Goal: Transaction & Acquisition: Purchase product/service

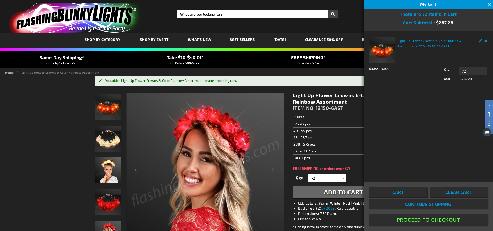
click at [439, 220] on button "Proceed To Checkout" at bounding box center [428, 220] width 119 height 12
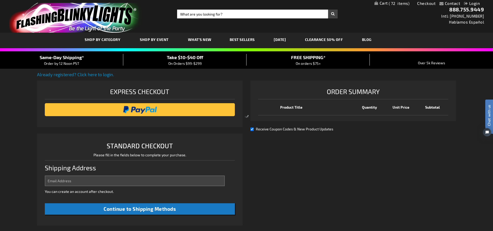
scroll to position [133, 0]
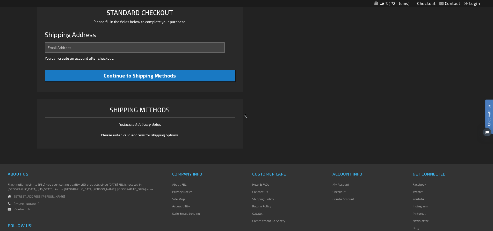
select select "US"
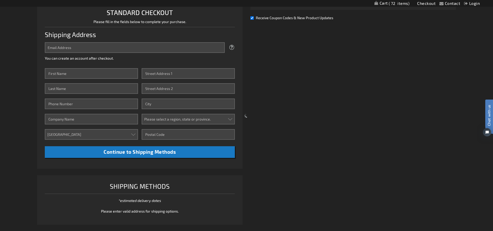
scroll to position [0, 0]
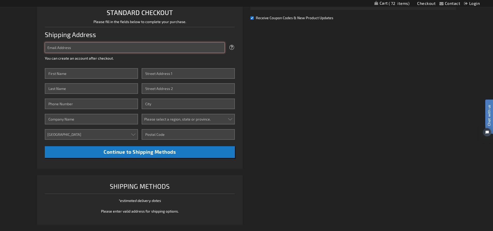
click at [94, 47] on input "Email Address" at bounding box center [135, 47] width 180 height 11
type input "[EMAIL_ADDRESS][DOMAIN_NAME]"
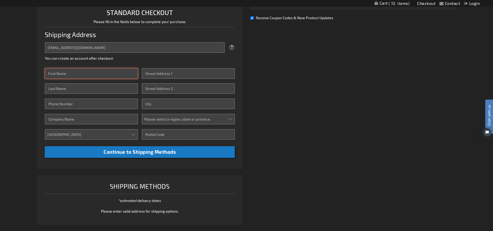
type input "72"
click at [95, 74] on input "First Name" at bounding box center [91, 73] width 93 height 11
type input "[GEOGRAPHIC_DATA]"
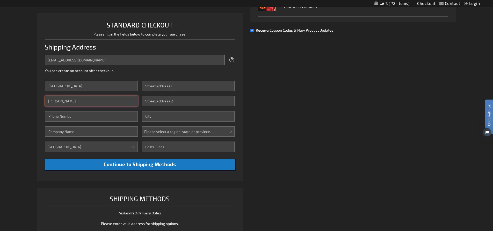
scroll to position [121, 0]
type input "[PERSON_NAME]"
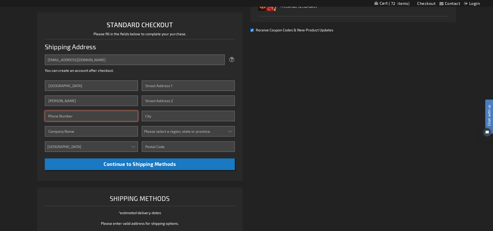
scroll to position [121, 0]
type input "8506306741"
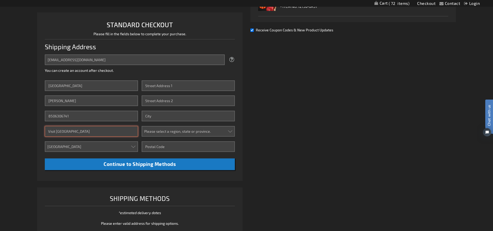
type input "Visit [GEOGRAPHIC_DATA]"
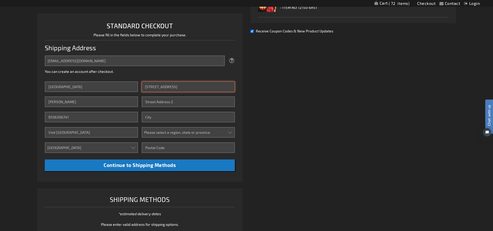
scroll to position [120, 0]
type input "[STREET_ADDRESS]"
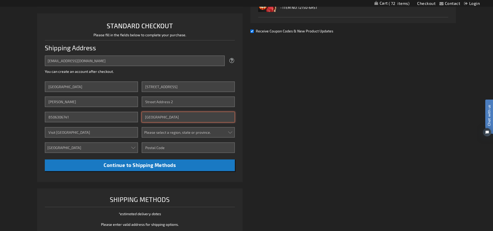
type input "[GEOGRAPHIC_DATA]"
select select "18"
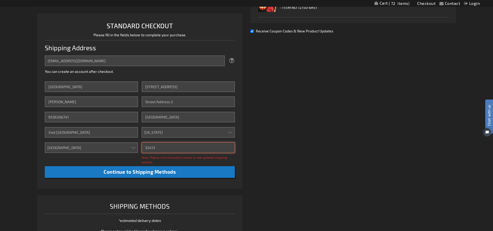
type input "32413"
click at [321, 167] on div "Already registered? Click here to login. Shipping Review & Payments Estimated T…" at bounding box center [246, 100] width 419 height 298
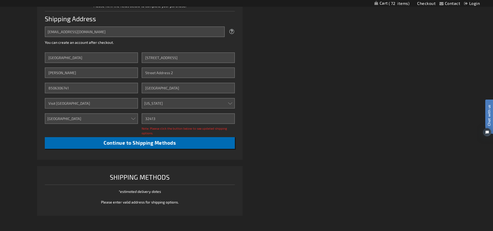
scroll to position [148, 0]
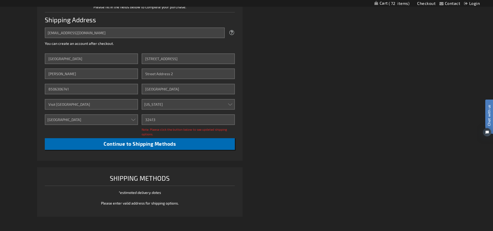
click at [181, 145] on button "Continue to Shipping Methods" at bounding box center [140, 144] width 190 height 12
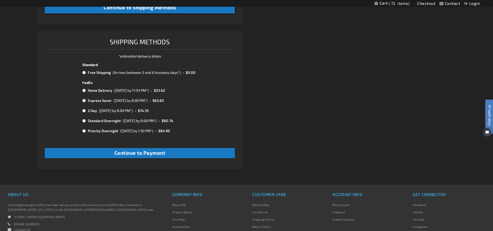
scroll to position [277, 0]
click at [84, 72] on input "radio" at bounding box center [83, 73] width 3 height 4
radio input "true"
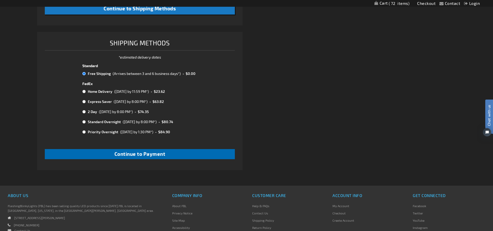
click at [161, 151] on span "Continue to Payment" at bounding box center [139, 154] width 51 height 6
checkbox input "true"
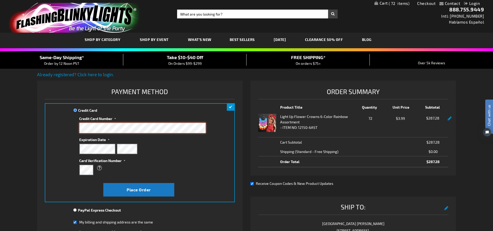
scroll to position [1, 0]
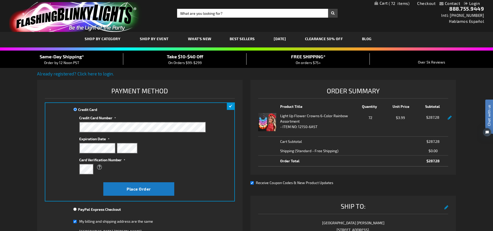
click at [204, 172] on div "What is this?" at bounding box center [142, 169] width 127 height 11
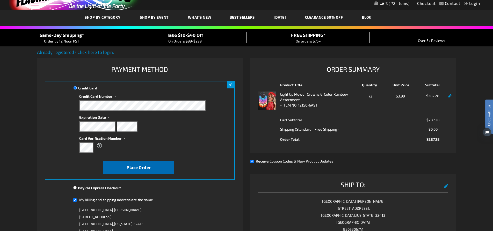
scroll to position [22, 0]
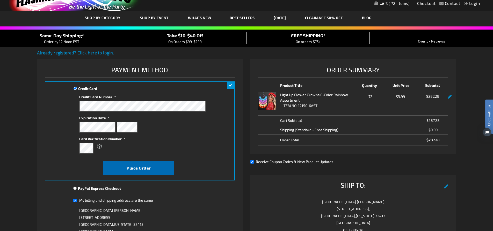
click at [144, 167] on span "Place Order" at bounding box center [139, 167] width 24 height 5
